Goal: Information Seeking & Learning: Learn about a topic

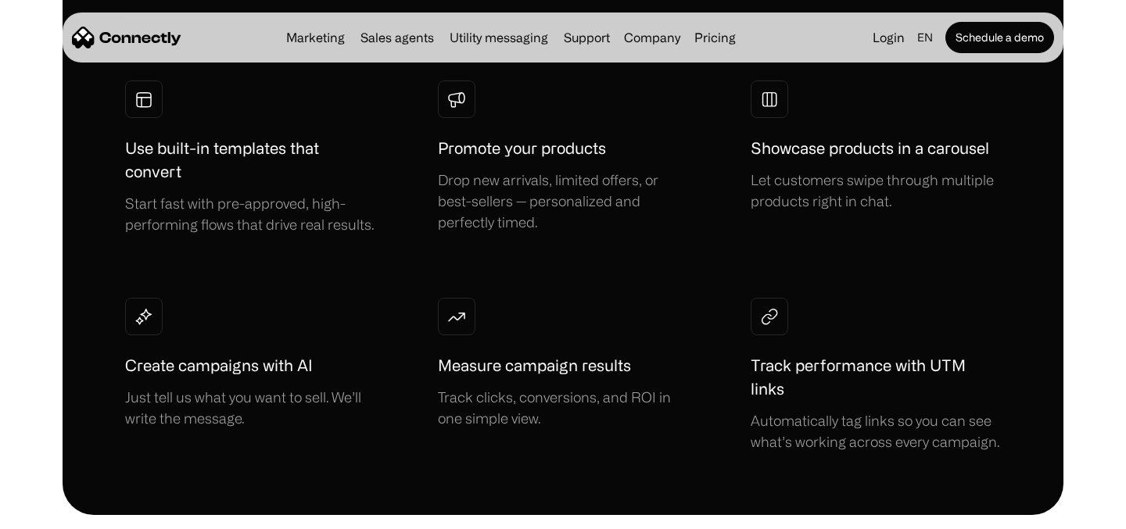
scroll to position [1192, 0]
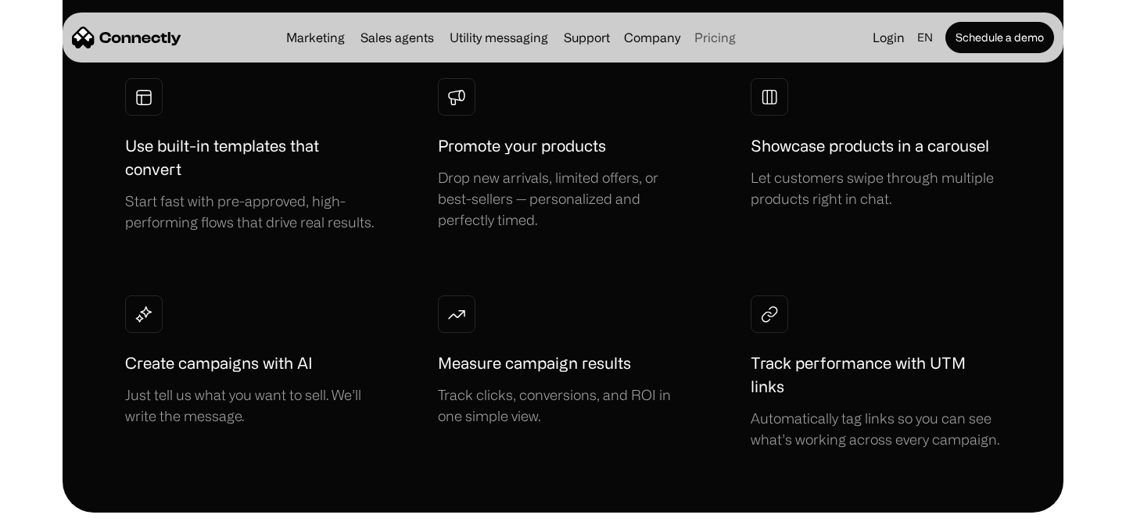
click at [718, 38] on link "Pricing" at bounding box center [715, 37] width 54 height 13
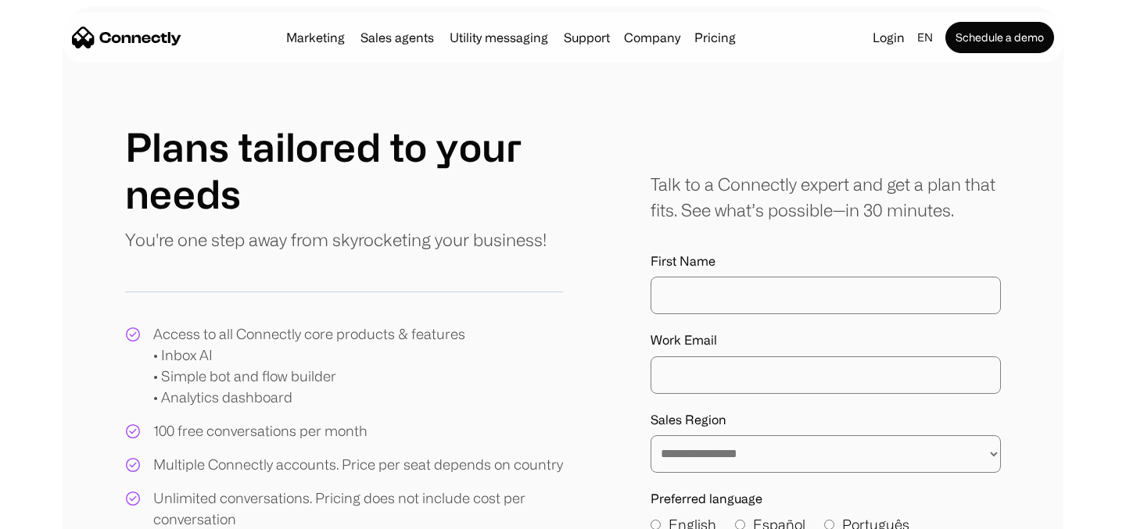
scroll to position [82, 0]
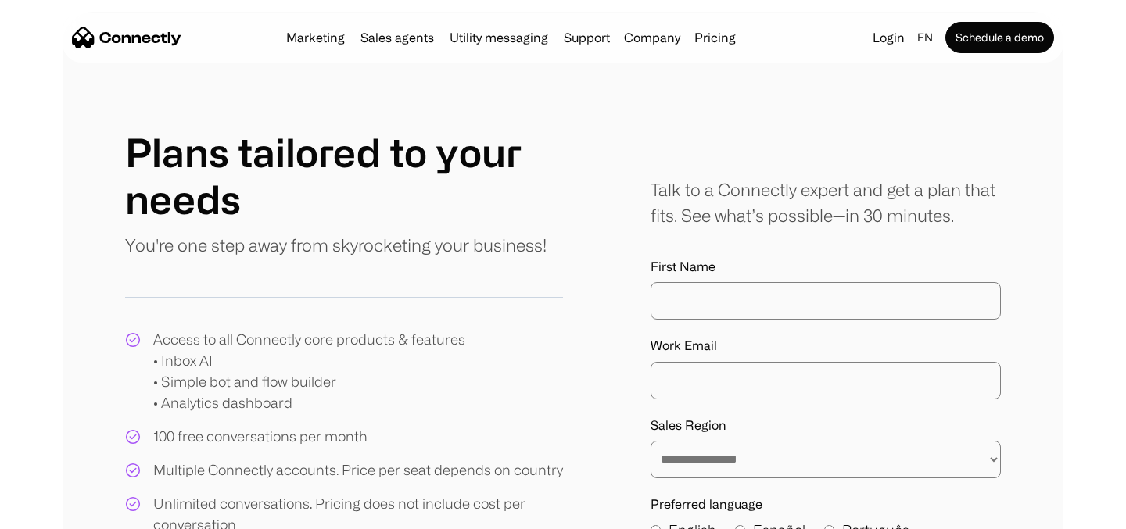
click at [704, 34] on link "Pricing" at bounding box center [715, 37] width 54 height 13
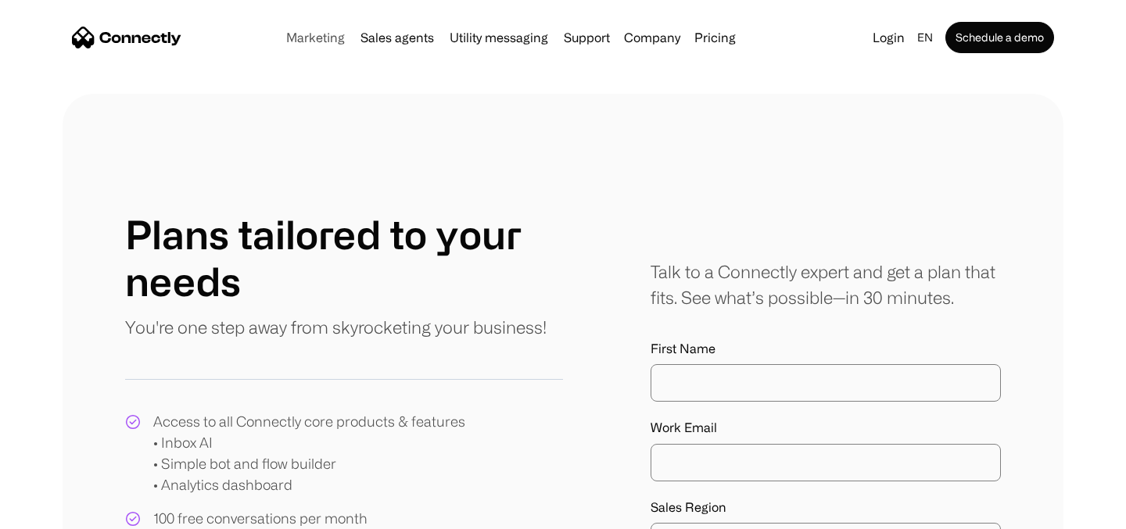
click at [303, 34] on link "Marketing" at bounding box center [315, 37] width 71 height 13
